Goal: Navigation & Orientation: Find specific page/section

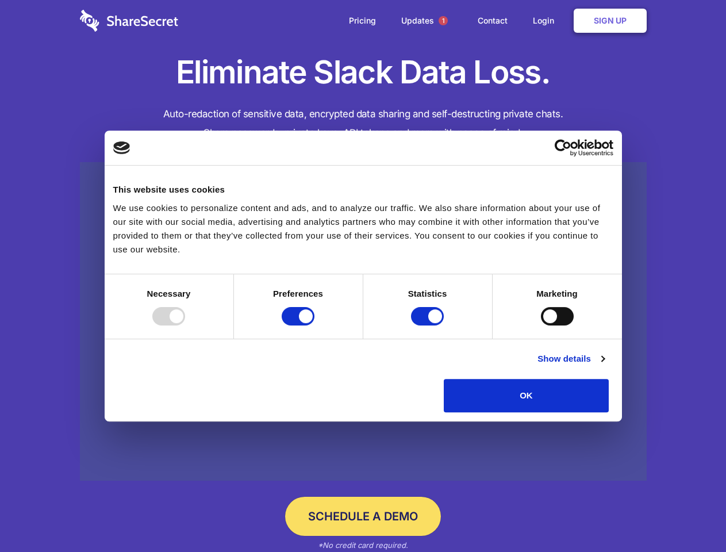
click at [185, 325] on div at bounding box center [168, 316] width 33 height 18
click at [314, 325] on input "Preferences" at bounding box center [298, 316] width 33 height 18
checkbox input "false"
click at [429, 325] on input "Statistics" at bounding box center [427, 316] width 33 height 18
checkbox input "false"
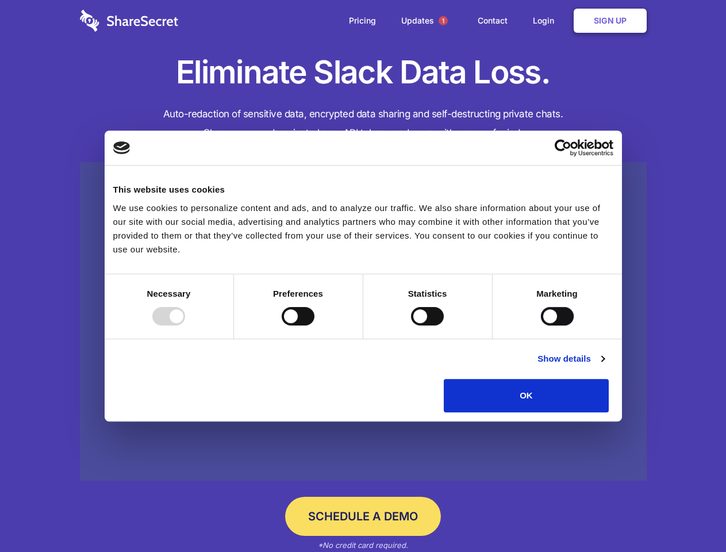
click at [541, 325] on input "Marketing" at bounding box center [557, 316] width 33 height 18
checkbox input "true"
click at [604, 365] on link "Show details" at bounding box center [570, 359] width 67 height 14
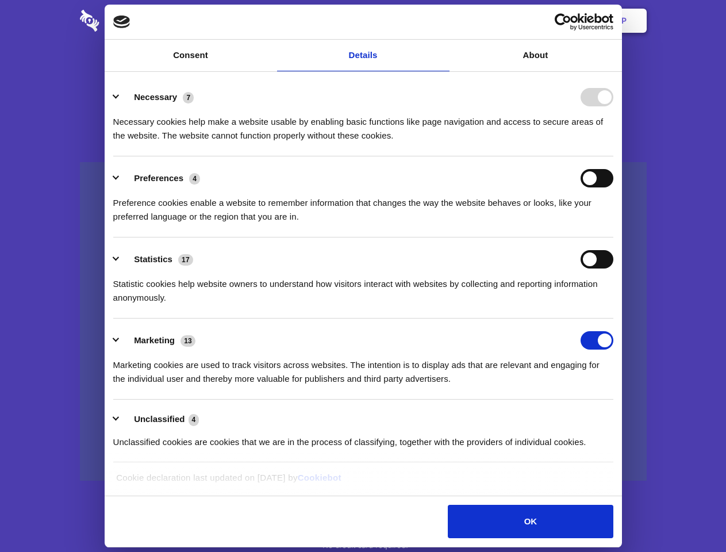
click at [613, 224] on div "Preference cookies enable a website to remember information that changes the wa…" at bounding box center [363, 205] width 500 height 36
click at [443, 21] on span "1" at bounding box center [442, 20] width 9 height 9
